Goal: Find specific page/section: Find specific page/section

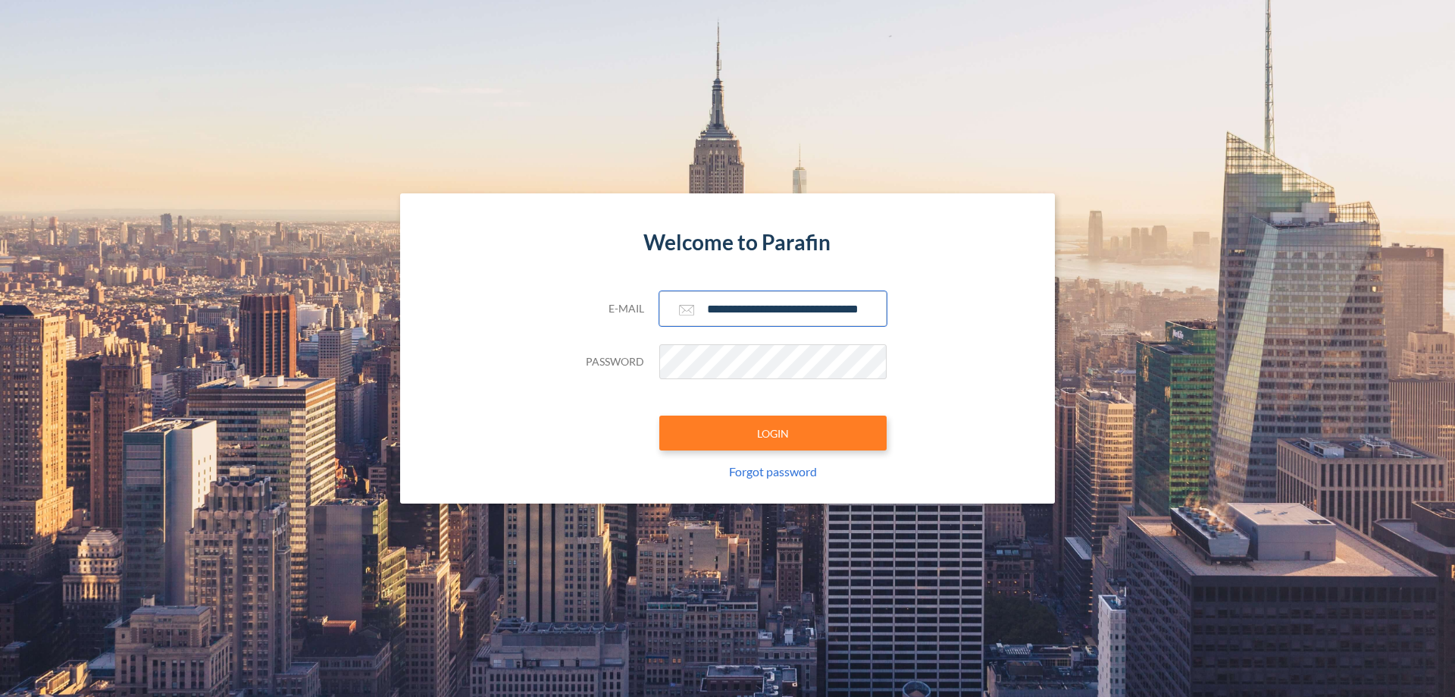
type input "**********"
click at [773, 433] on button "LOGIN" at bounding box center [772, 432] width 227 height 35
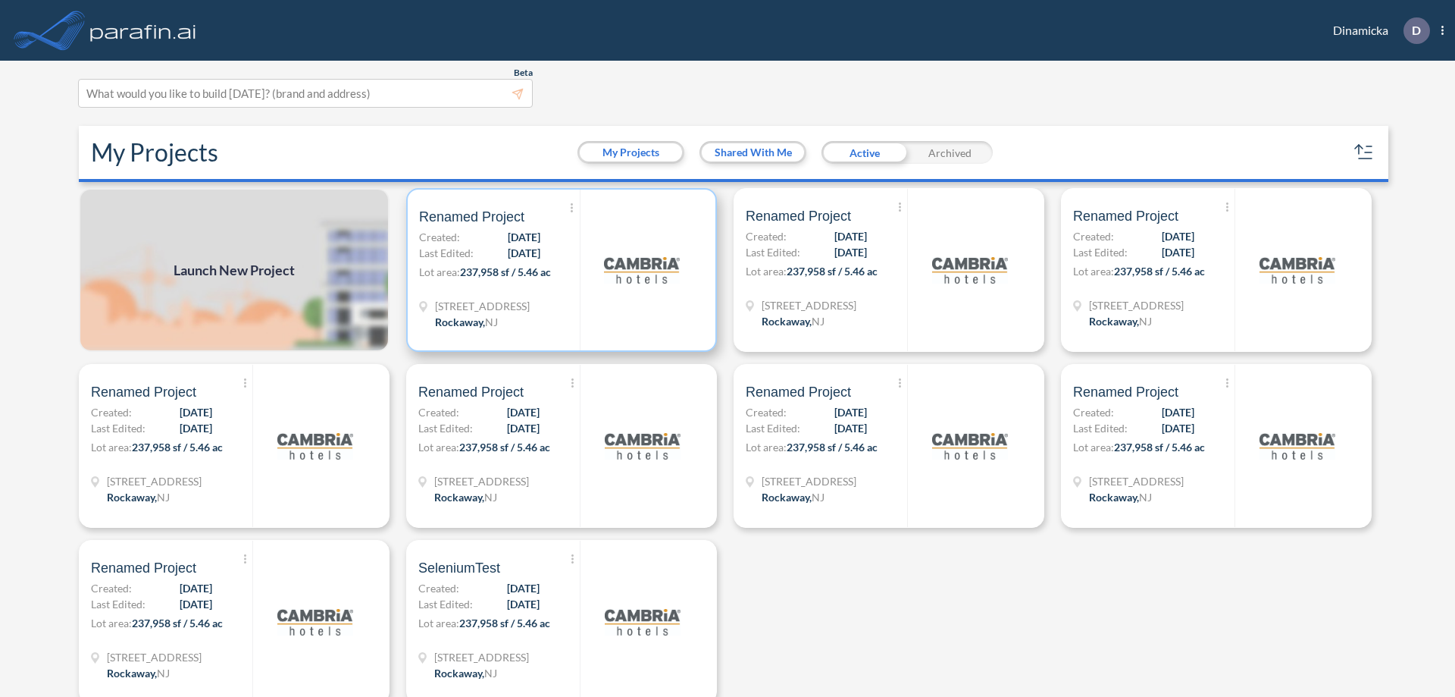
scroll to position [4, 0]
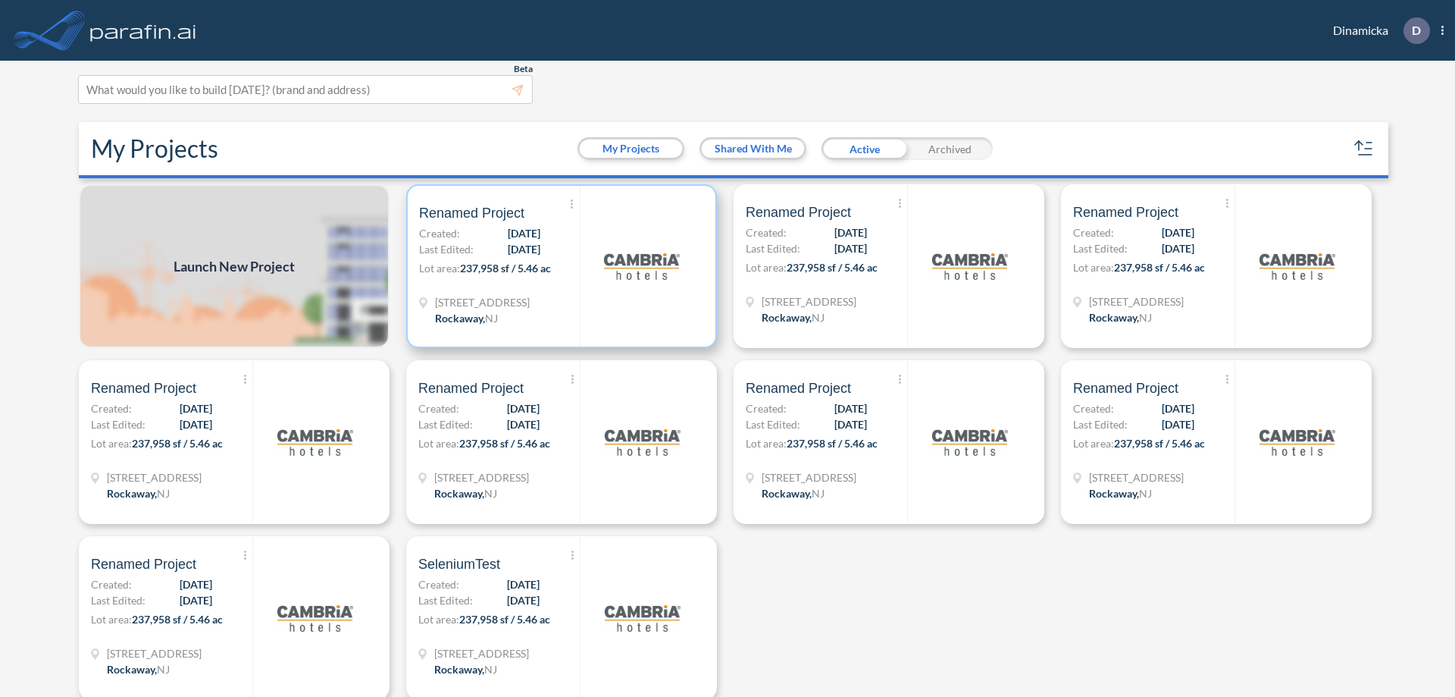
click at [559, 266] on p "Lot area: 237,958 sf / 5.46 ac" at bounding box center [499, 271] width 161 height 22
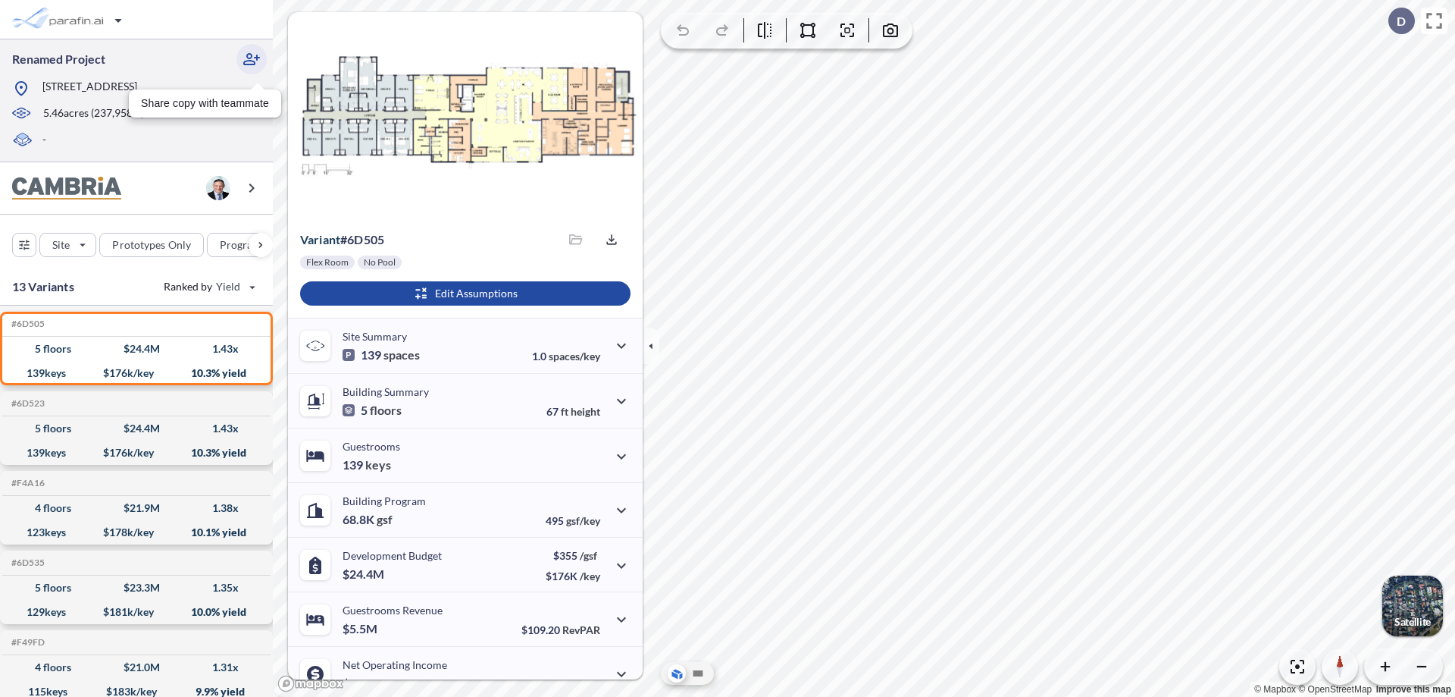
click at [252, 59] on icon "button" at bounding box center [252, 59] width 18 height 18
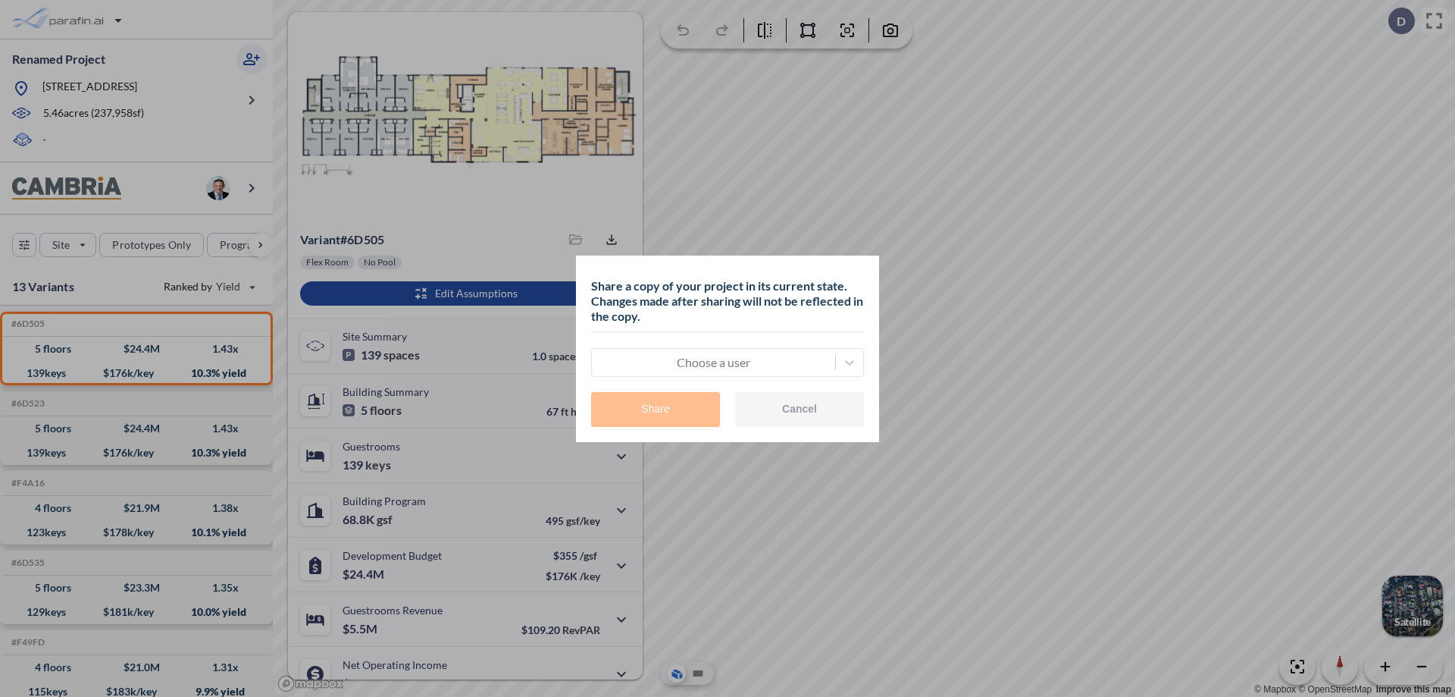
click at [713, 362] on div at bounding box center [714, 362] width 228 height 18
